Goal: Task Accomplishment & Management: Use online tool/utility

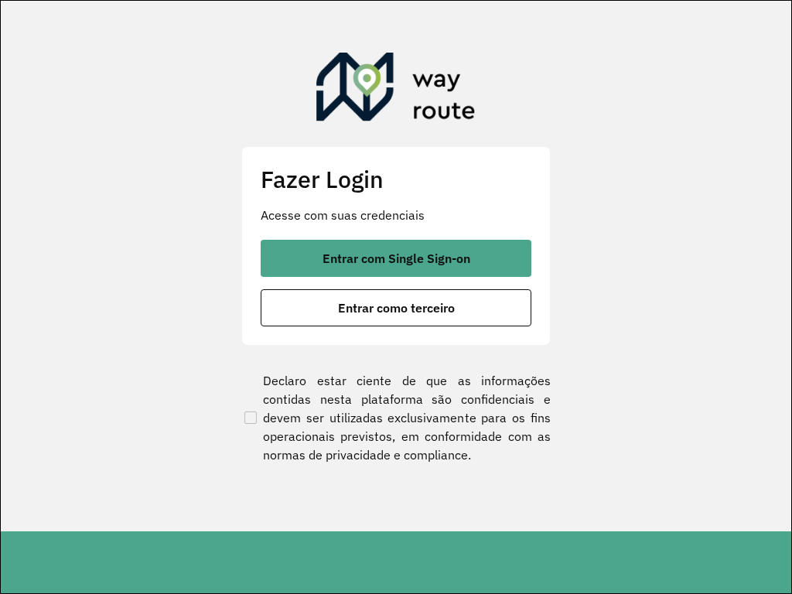
click at [416, 7] on section "Fazer Login Acesse com suas credenciais Entrar com Single Sign-on Entrar como t…" at bounding box center [396, 266] width 790 height 530
click at [260, 289] on button "Entrar como terceiro" at bounding box center [395, 307] width 271 height 37
drag, startPoint x: 449, startPoint y: 26, endPoint x: 416, endPoint y: 7, distance: 38.1
click at [416, 7] on section "Fazer Login Acesse com suas credenciais Entrar com Single Sign-on Entrar como t…" at bounding box center [396, 265] width 790 height 529
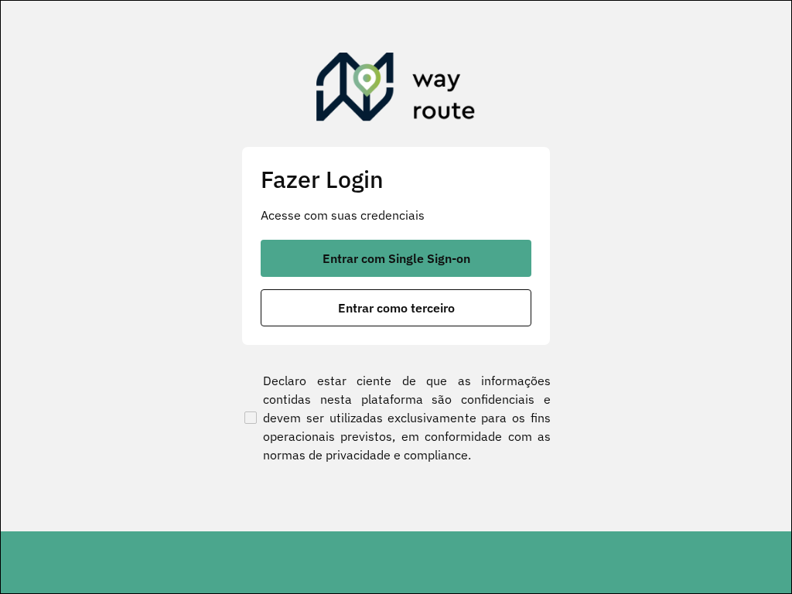
click at [416, 7] on section "Fazer Login Acesse com suas credenciais Entrar com Single Sign-on Entrar como t…" at bounding box center [396, 266] width 790 height 530
click at [260, 289] on button "Entrar como terceiro" at bounding box center [395, 307] width 271 height 37
